Goal: Navigation & Orientation: Find specific page/section

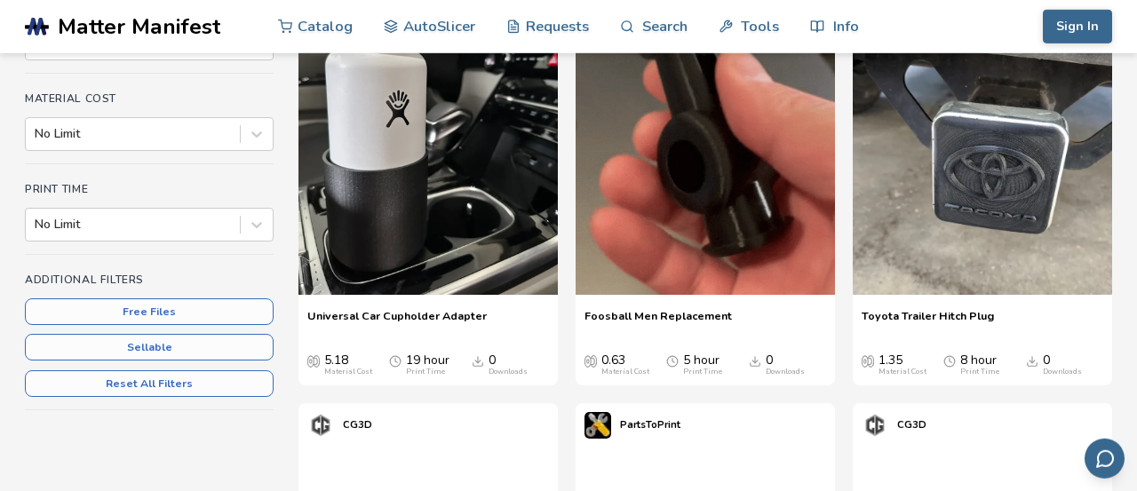
scroll to position [430, 0]
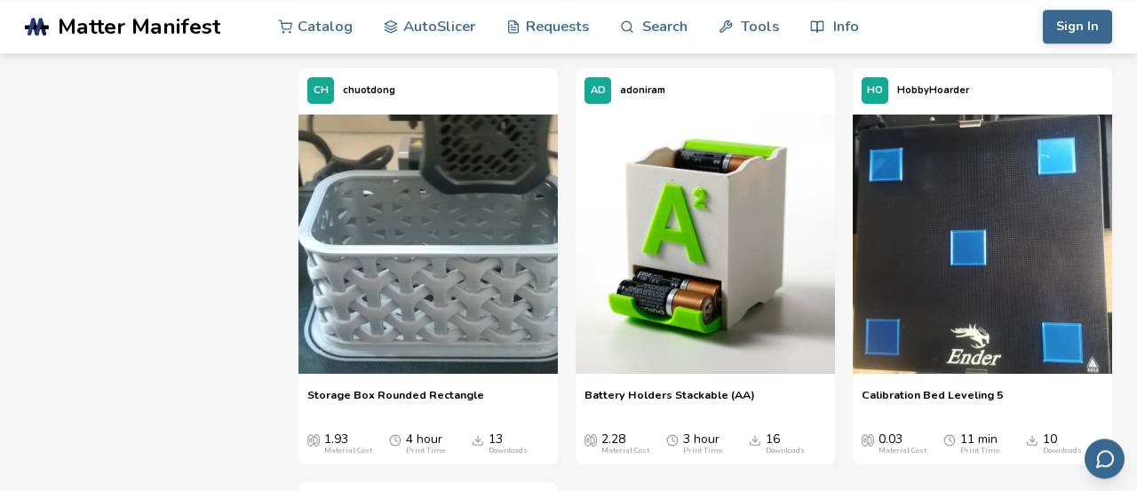
scroll to position [22999, 0]
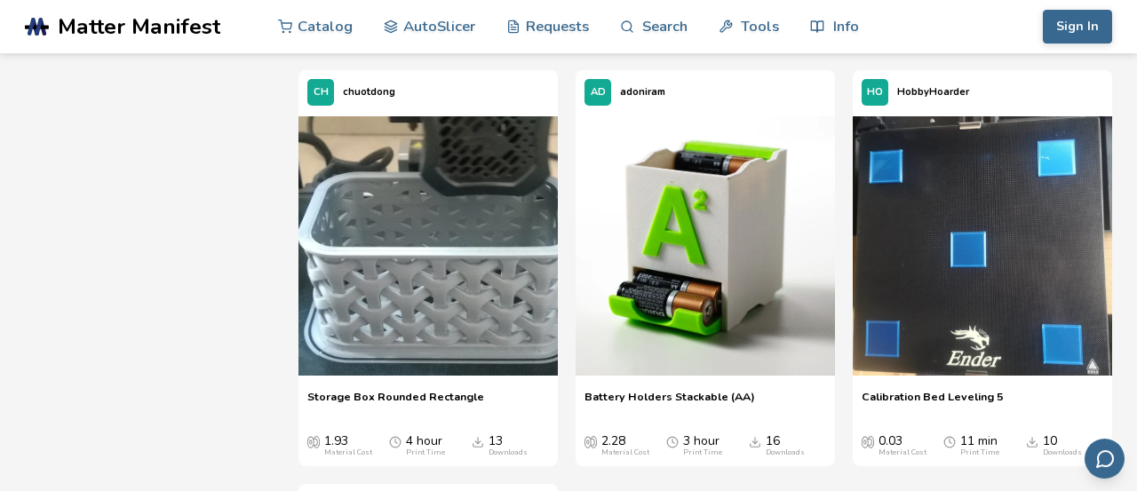
click at [644, 391] on span "Battery Holders Stackable (AA)" at bounding box center [670, 403] width 171 height 27
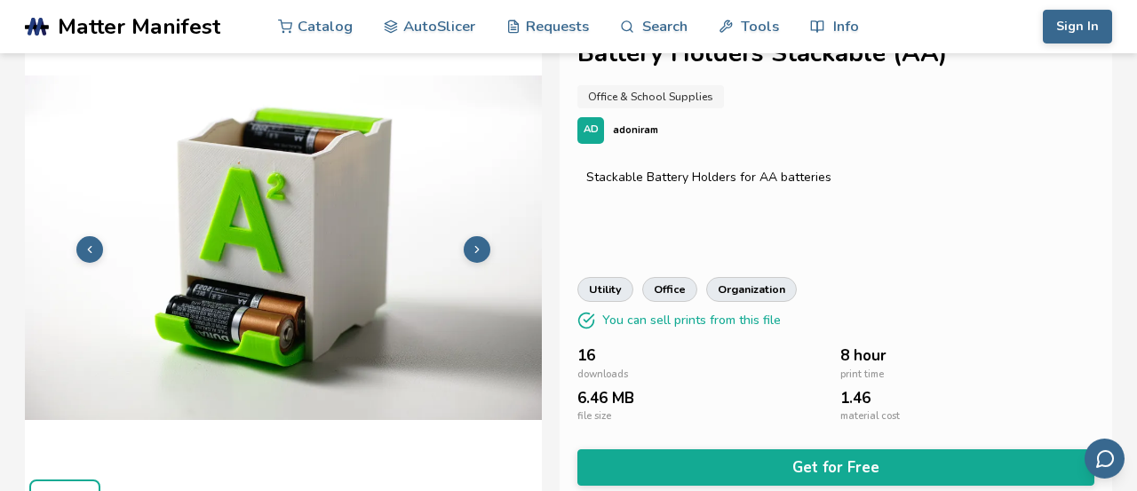
scroll to position [42, 0]
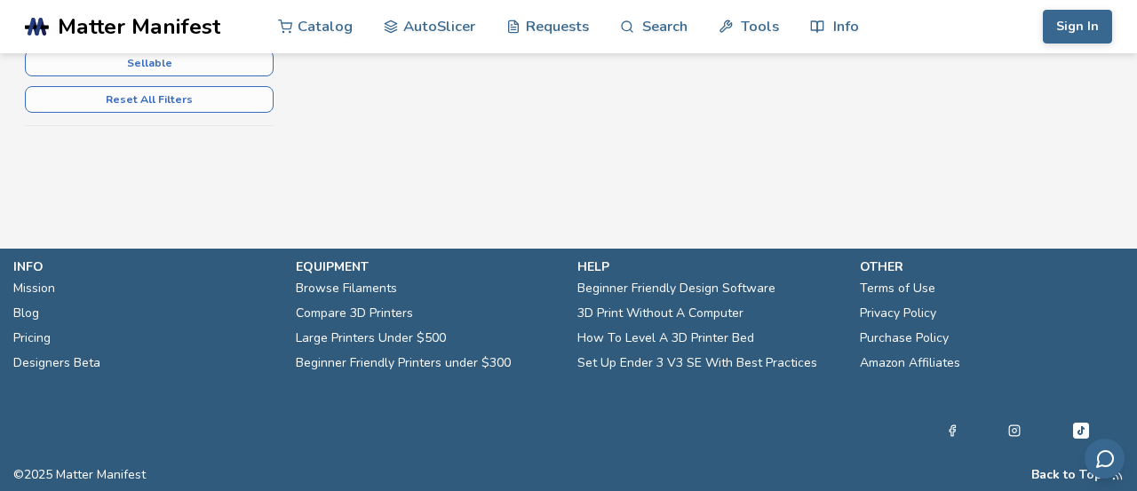
scroll to position [588, 0]
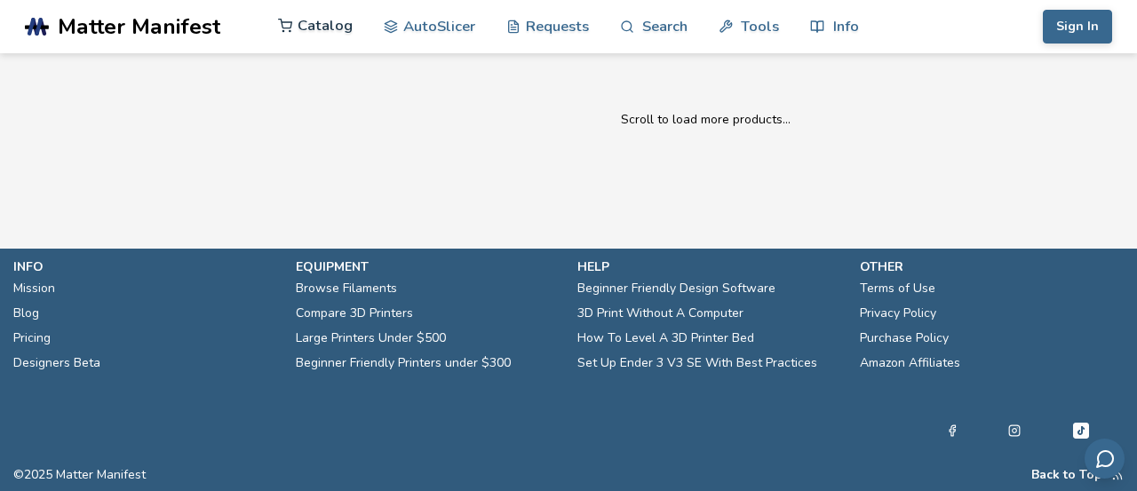
click at [308, 25] on link "Catalog" at bounding box center [315, 25] width 75 height 53
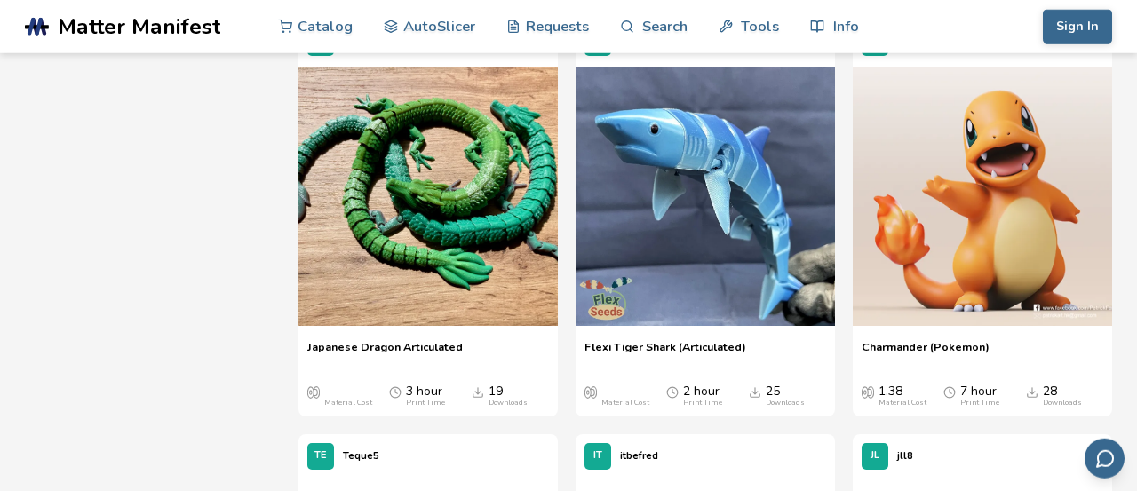
scroll to position [6906, 0]
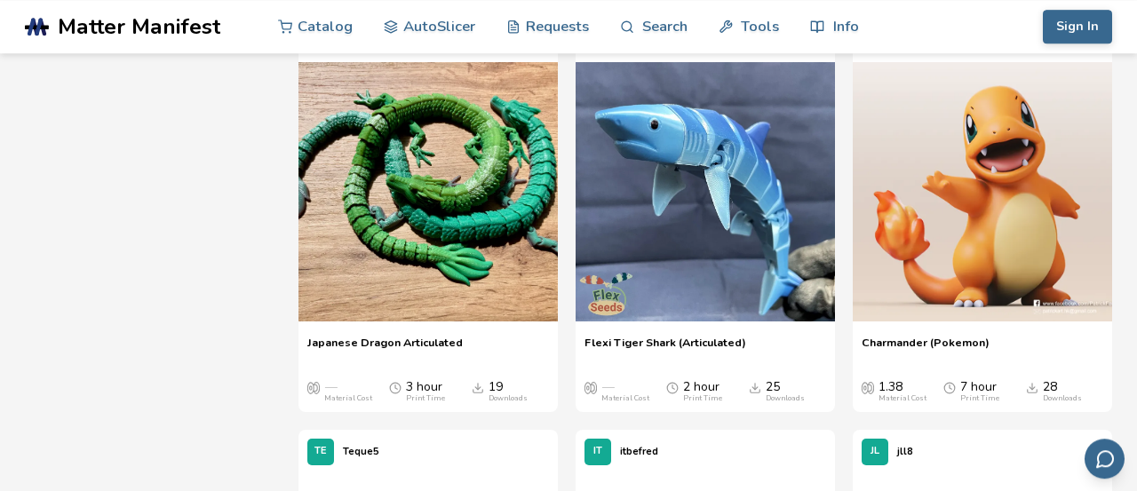
click at [381, 341] on span "Japanese Dragon Articulated" at bounding box center [384, 349] width 155 height 27
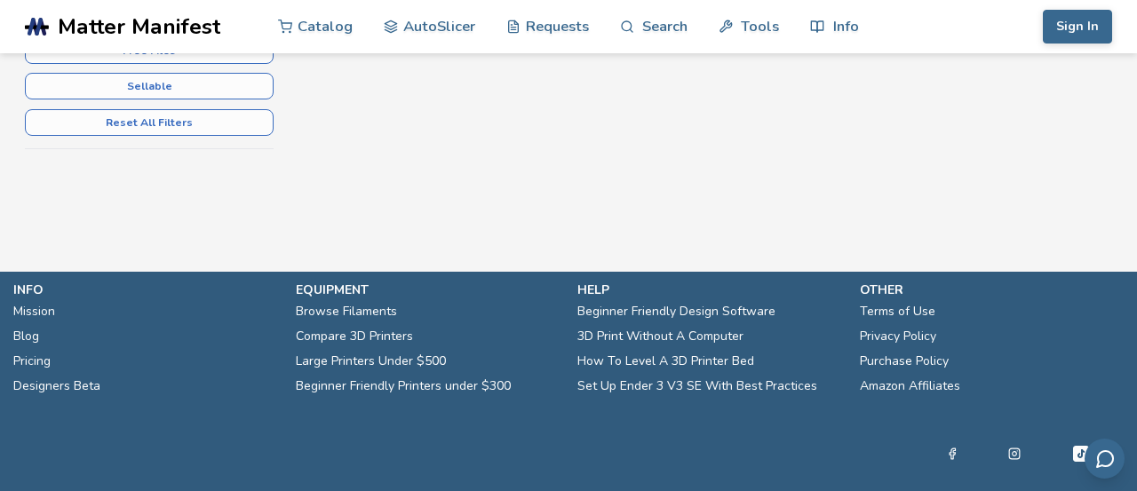
scroll to position [588, 0]
